Goal: Communication & Community: Answer question/provide support

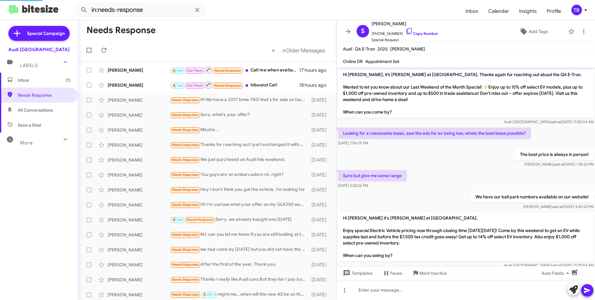
scroll to position [328, 0]
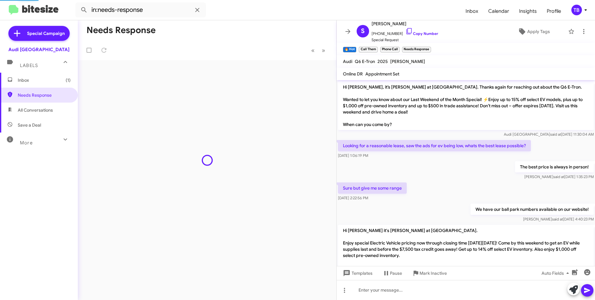
scroll to position [353, 0]
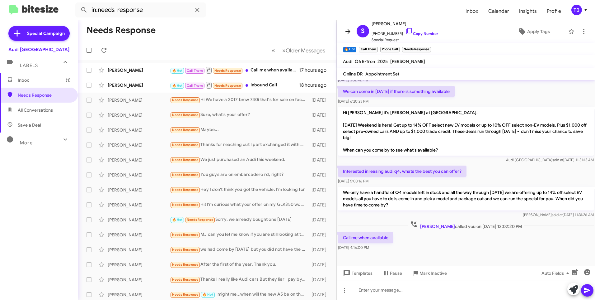
click at [350, 29] on icon at bounding box center [347, 31] width 7 height 7
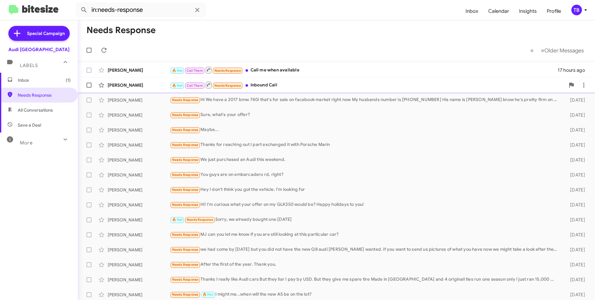
click at [269, 88] on div "🔥 Hot Call Them Needs Response Inbound Call" at bounding box center [367, 85] width 395 height 8
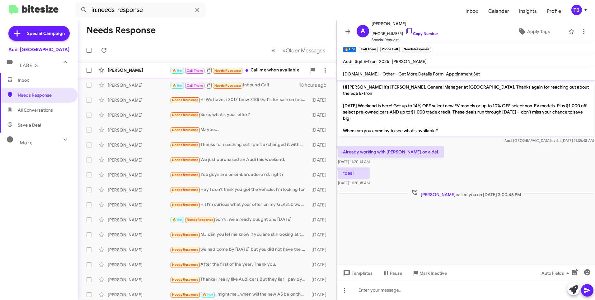
click at [269, 76] on span "Siddharth Chopra 🔥 Hot Call Them Needs Response Call me when available 17 hours…" at bounding box center [207, 70] width 259 height 15
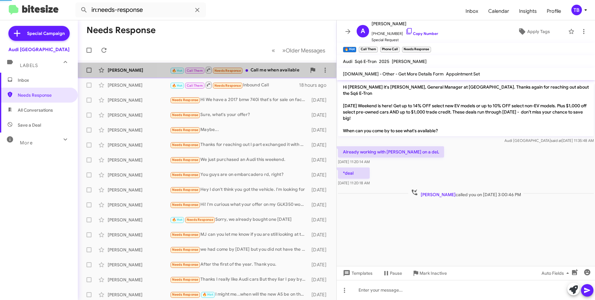
scroll to position [366, 0]
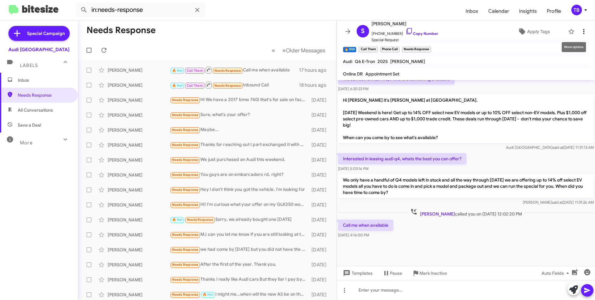
click at [580, 27] on button at bounding box center [584, 31] width 12 height 12
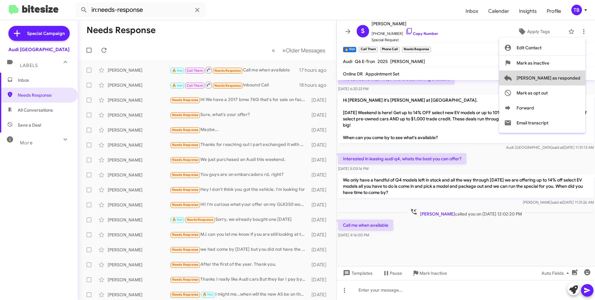
click at [579, 74] on span "Mark as responded" at bounding box center [549, 77] width 64 height 15
